Goal: Find specific page/section: Find specific page/section

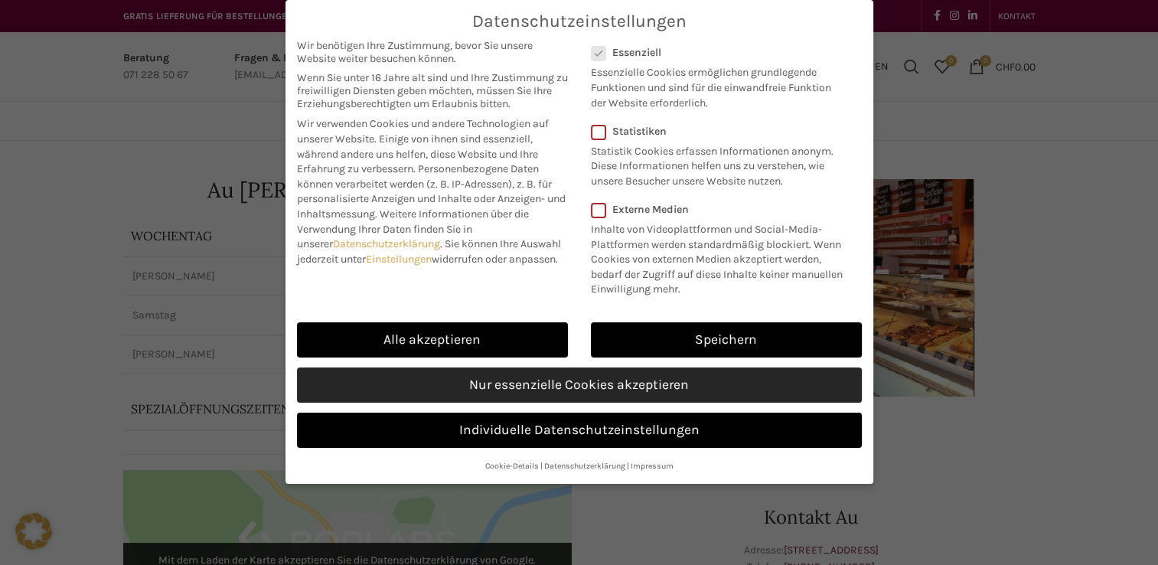
click at [597, 377] on link "Nur essenzielle Cookies akzeptieren" at bounding box center [579, 384] width 565 height 35
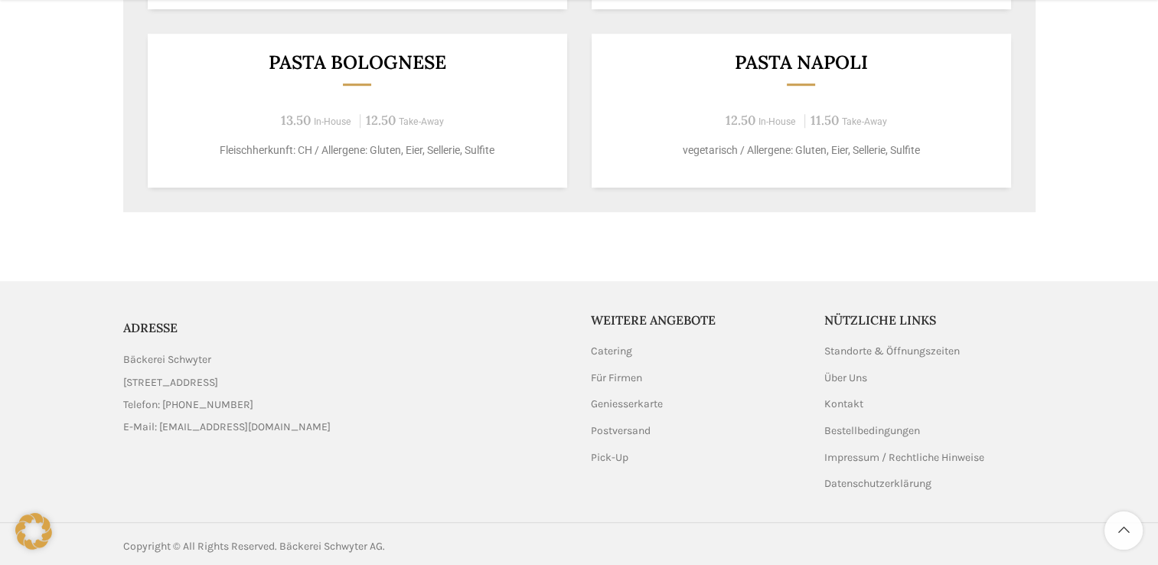
scroll to position [1104, 0]
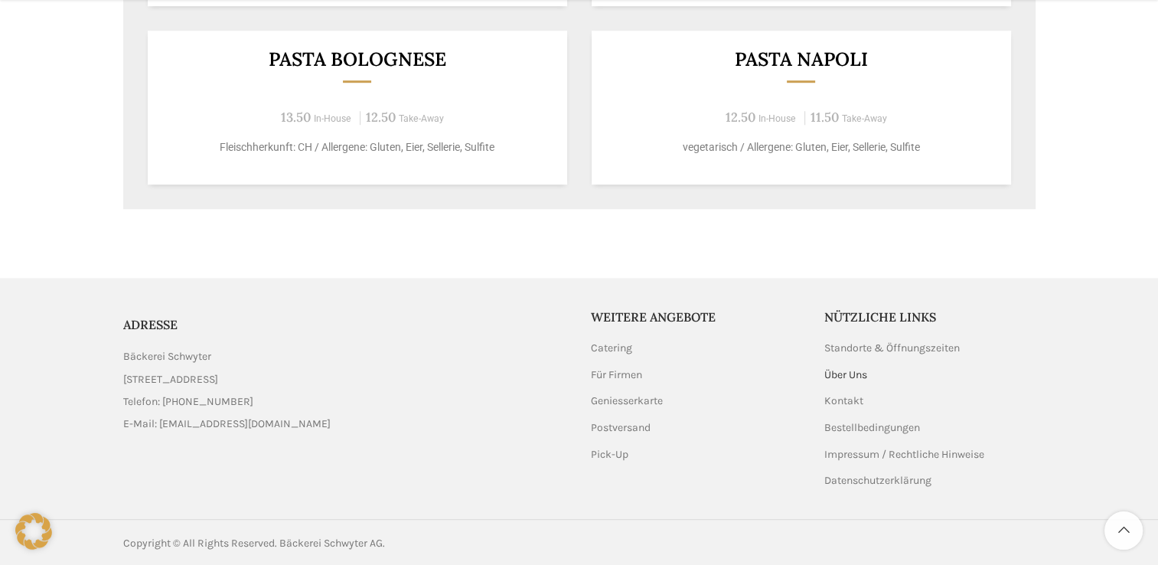
click at [840, 373] on link "Über Uns" at bounding box center [846, 374] width 44 height 15
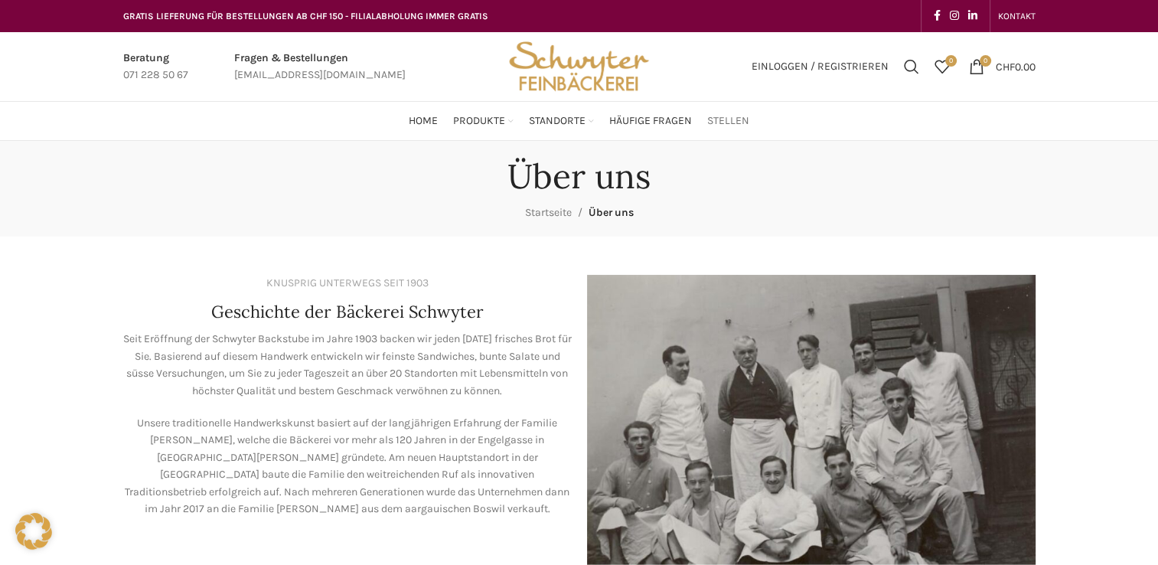
click at [725, 121] on span "Stellen" at bounding box center [728, 121] width 42 height 15
